Goal: Information Seeking & Learning: Learn about a topic

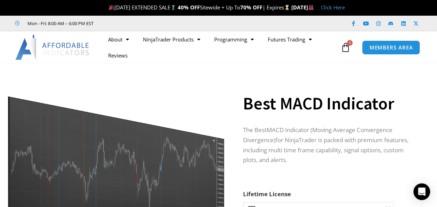
click at [6, 38] on div at bounding box center [50, 47] width 101 height 25
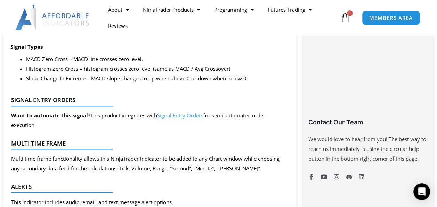
scroll to position [463, 0]
click at [190, 119] on link "Signal Entry Orders" at bounding box center [180, 115] width 46 height 7
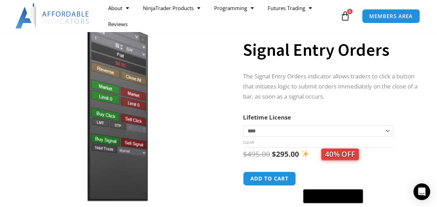
scroll to position [66, 0]
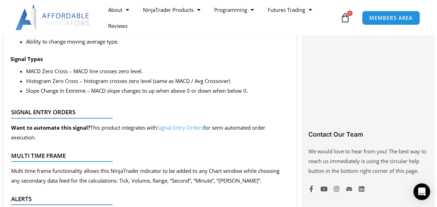
scroll to position [472, 0]
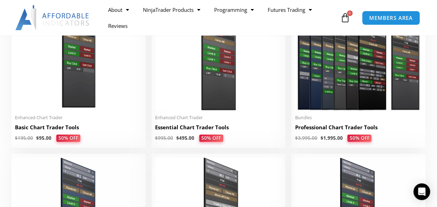
scroll to position [347, 0]
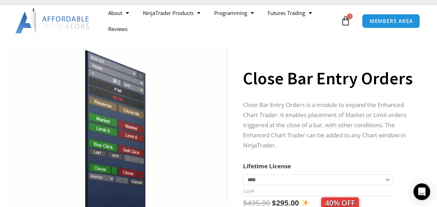
scroll to position [27, 0]
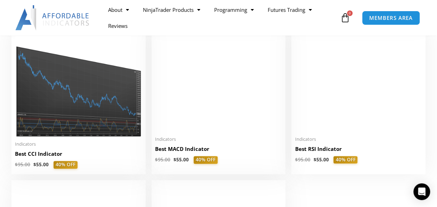
scroll to position [1411, 0]
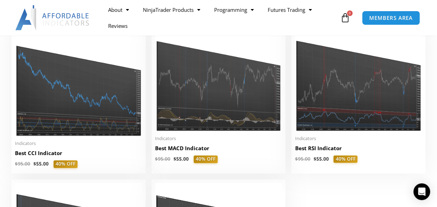
click at [342, 112] on img at bounding box center [358, 80] width 127 height 102
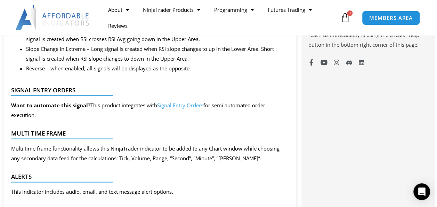
scroll to position [576, 0]
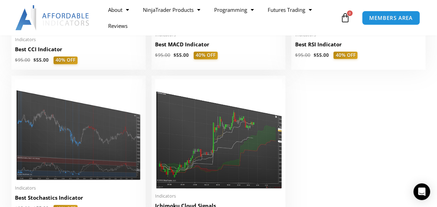
scroll to position [1531, 0]
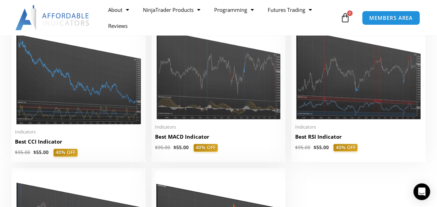
scroll to position [1422, 0]
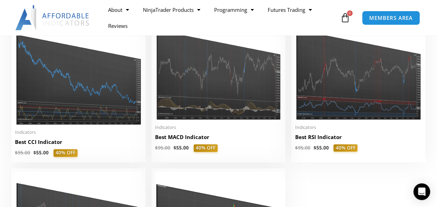
click at [52, 99] on img at bounding box center [78, 71] width 127 height 107
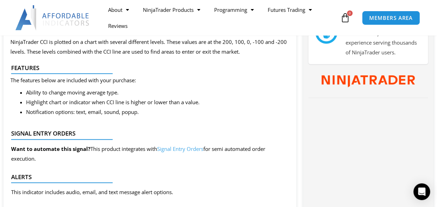
scroll to position [367, 0]
click at [52, 95] on span "Ability to change moving average type." at bounding box center [72, 91] width 93 height 7
